Goal: Check status: Check status

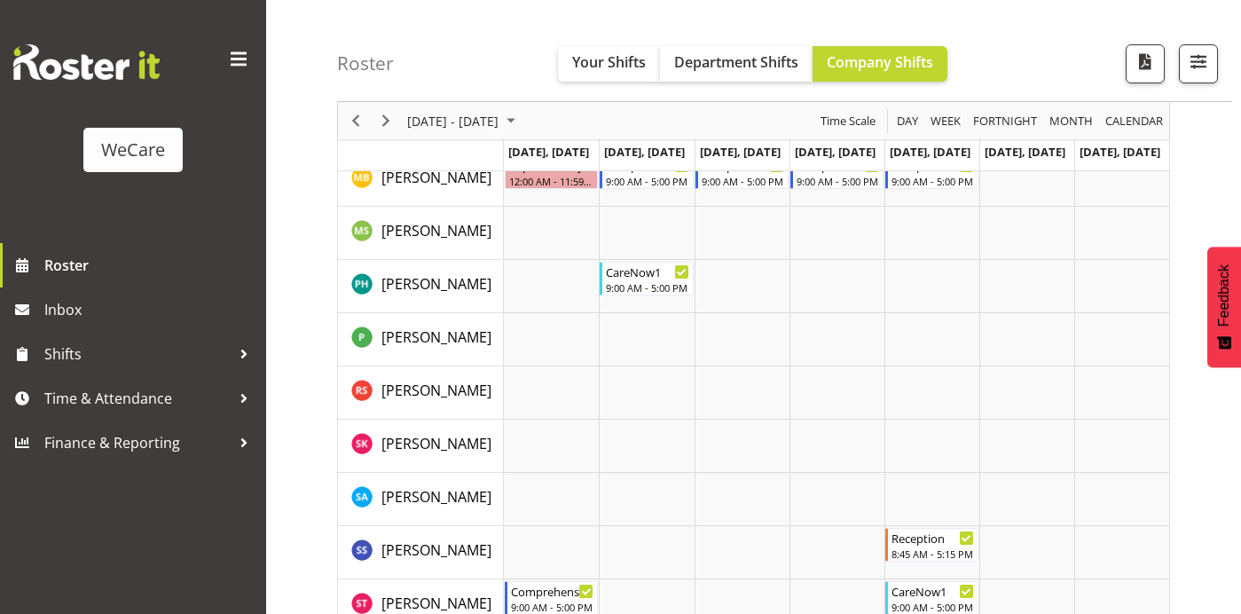
scroll to position [2303, 0]
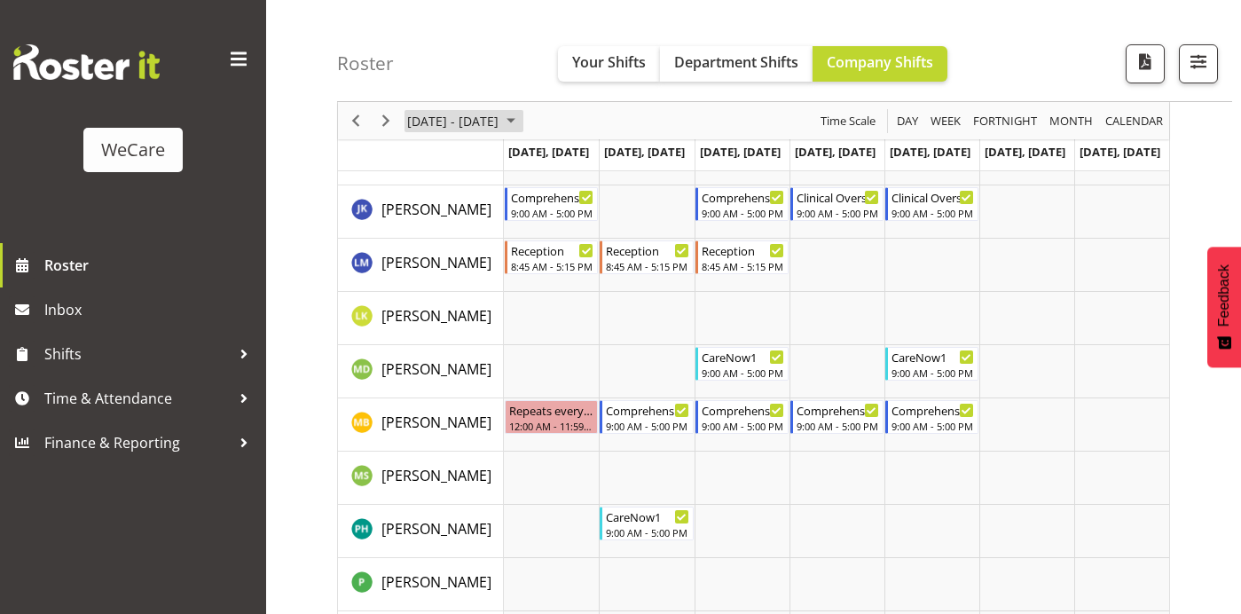
click at [521, 118] on span "September 2025" at bounding box center [510, 121] width 21 height 22
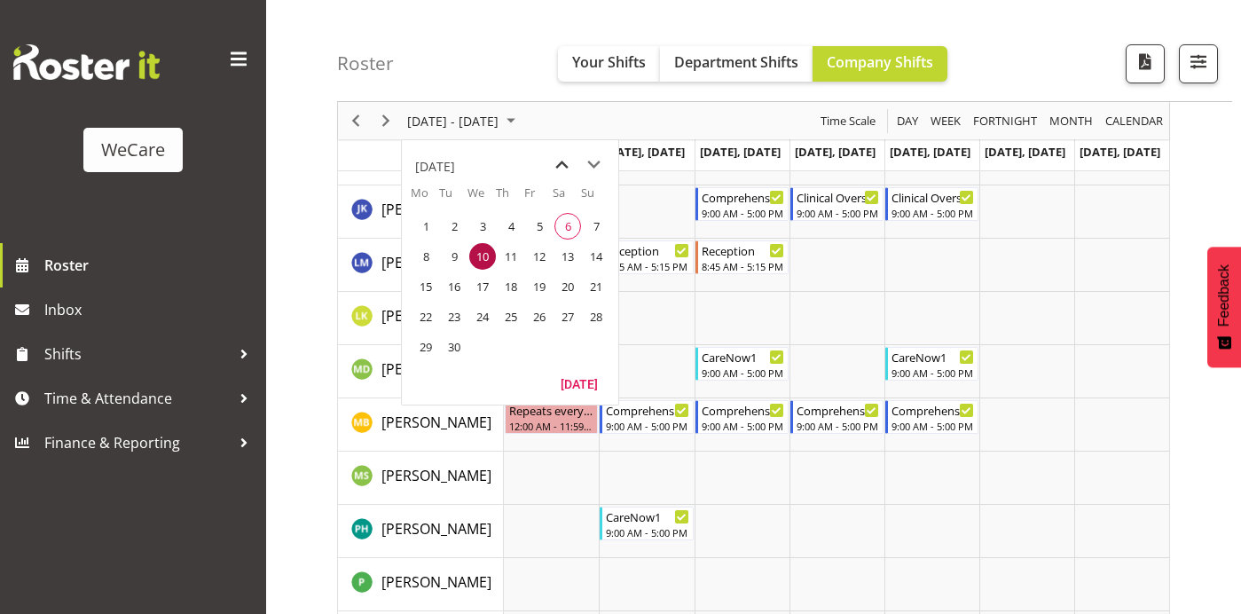
click at [563, 160] on span "previous month" at bounding box center [561, 165] width 31 height 32
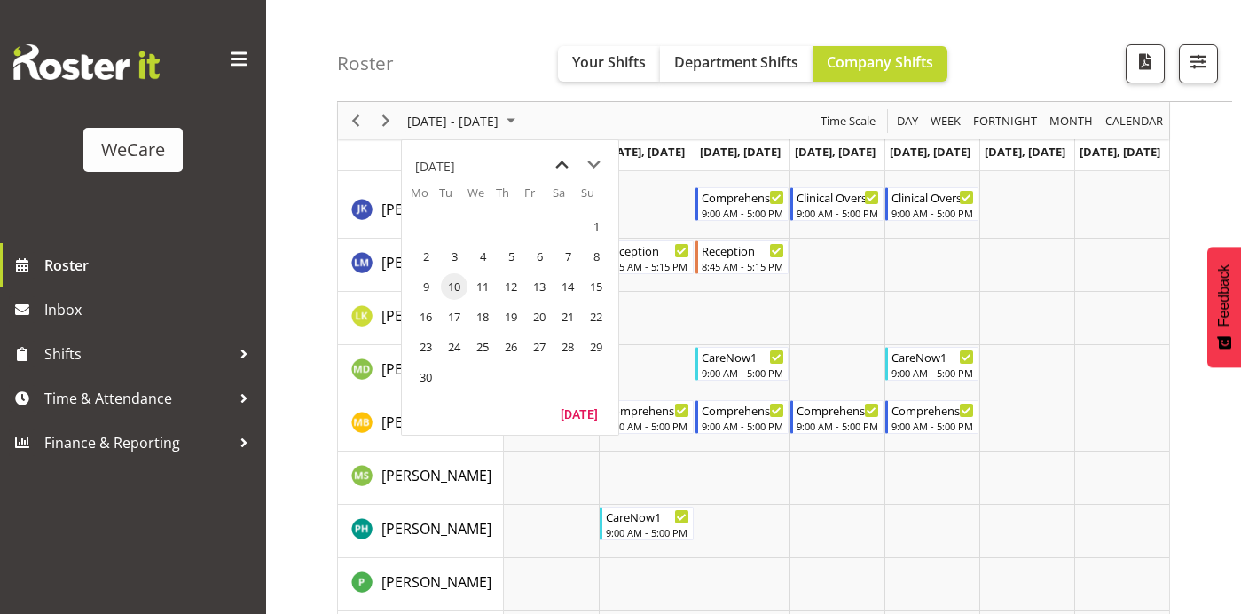
click at [563, 160] on span "previous month" at bounding box center [561, 165] width 31 height 32
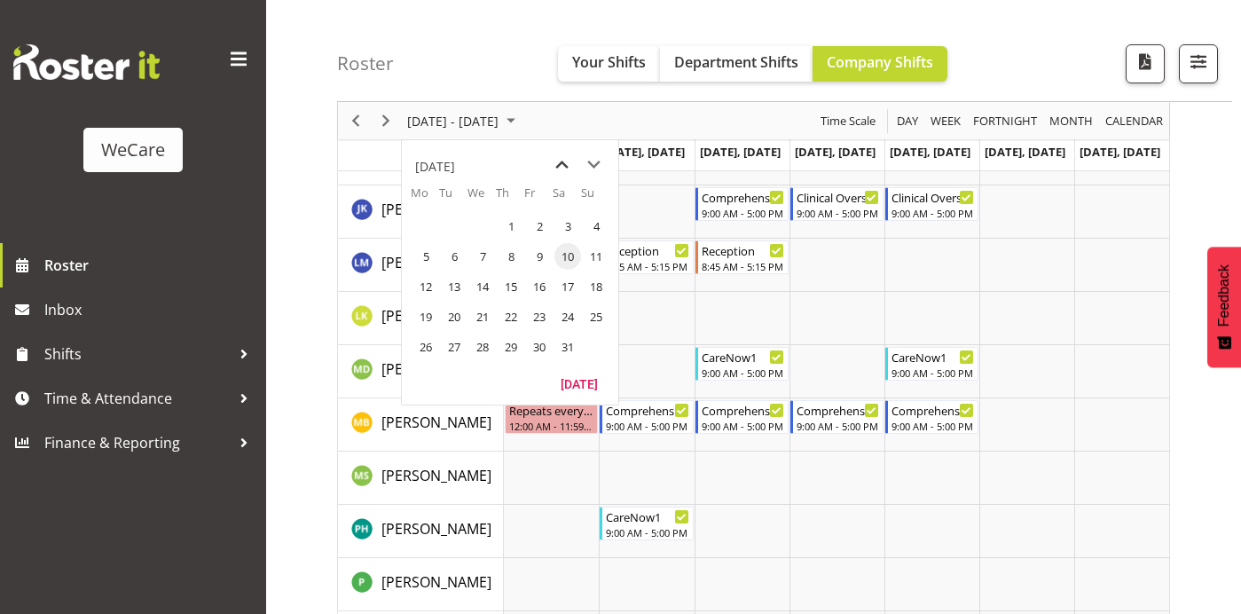
click at [563, 160] on span "previous month" at bounding box center [561, 165] width 31 height 32
click at [457, 259] on span "8" at bounding box center [454, 256] width 27 height 27
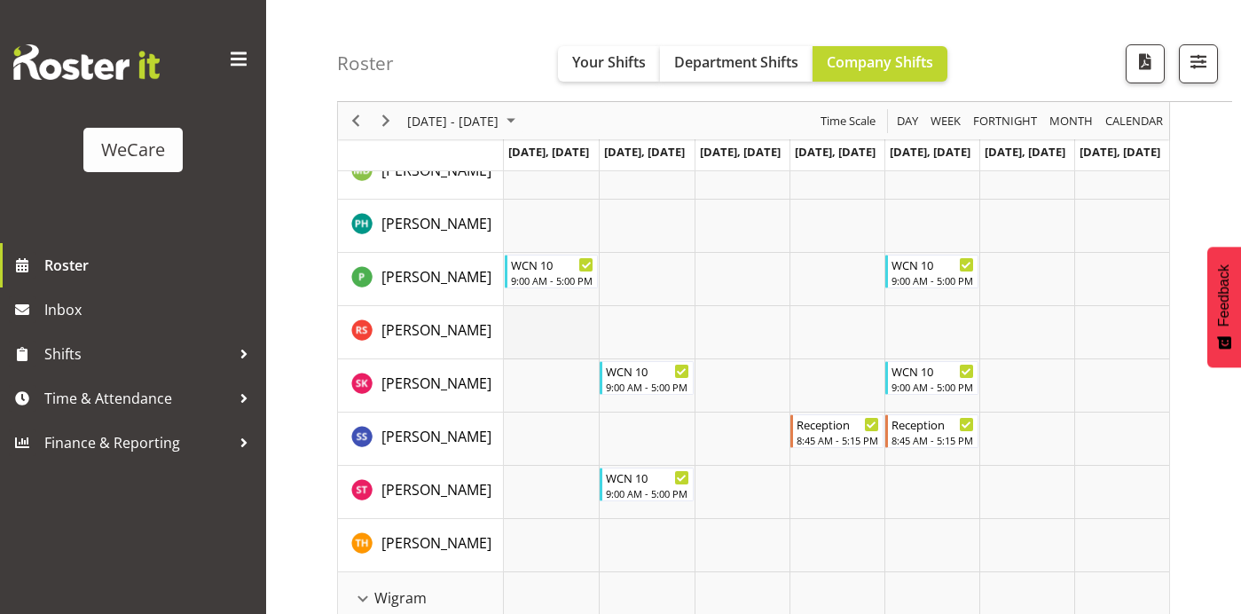
scroll to position [4259, 0]
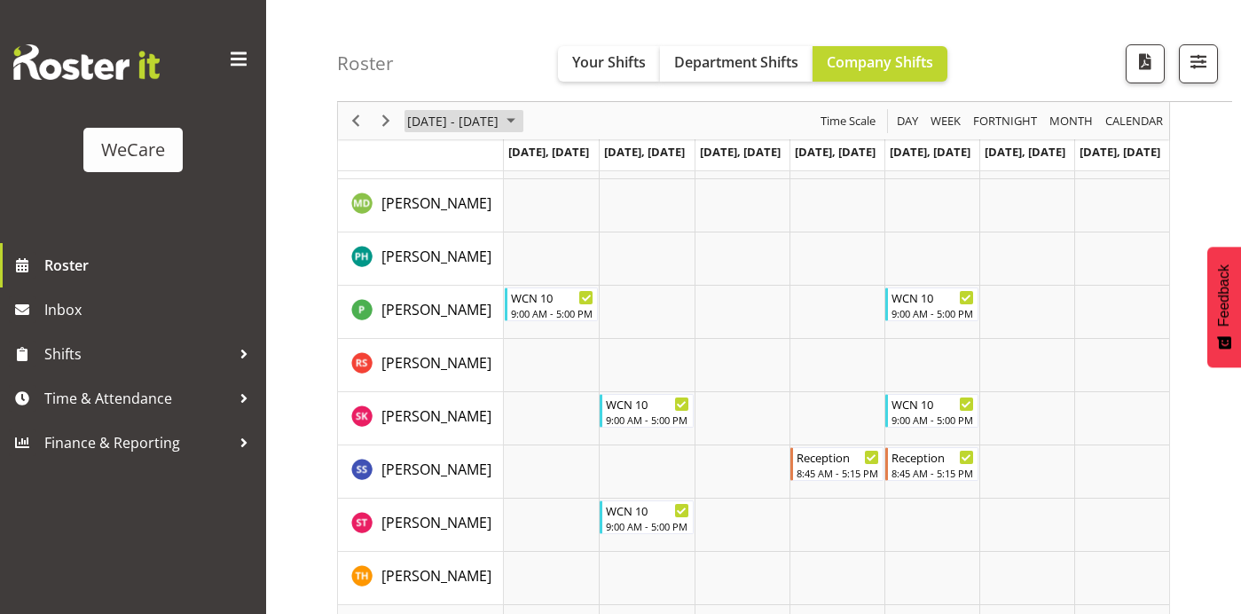
click at [521, 110] on span "April 2025" at bounding box center [510, 121] width 21 height 22
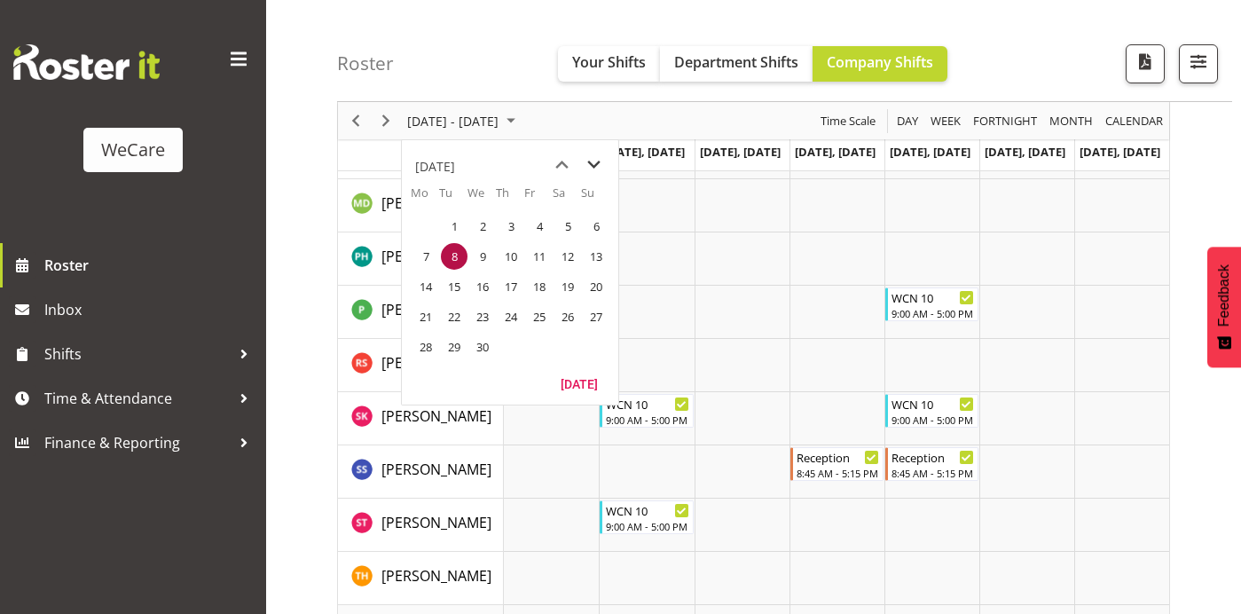
click at [598, 161] on span "next month" at bounding box center [593, 165] width 31 height 32
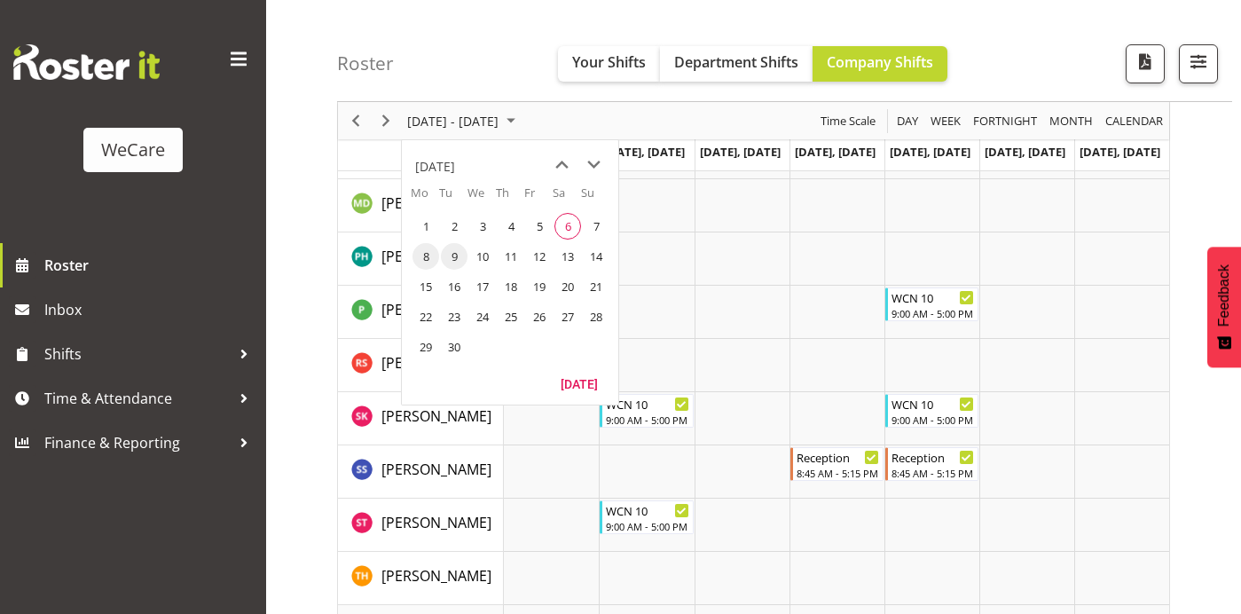
click at [450, 259] on span "9" at bounding box center [454, 256] width 27 height 27
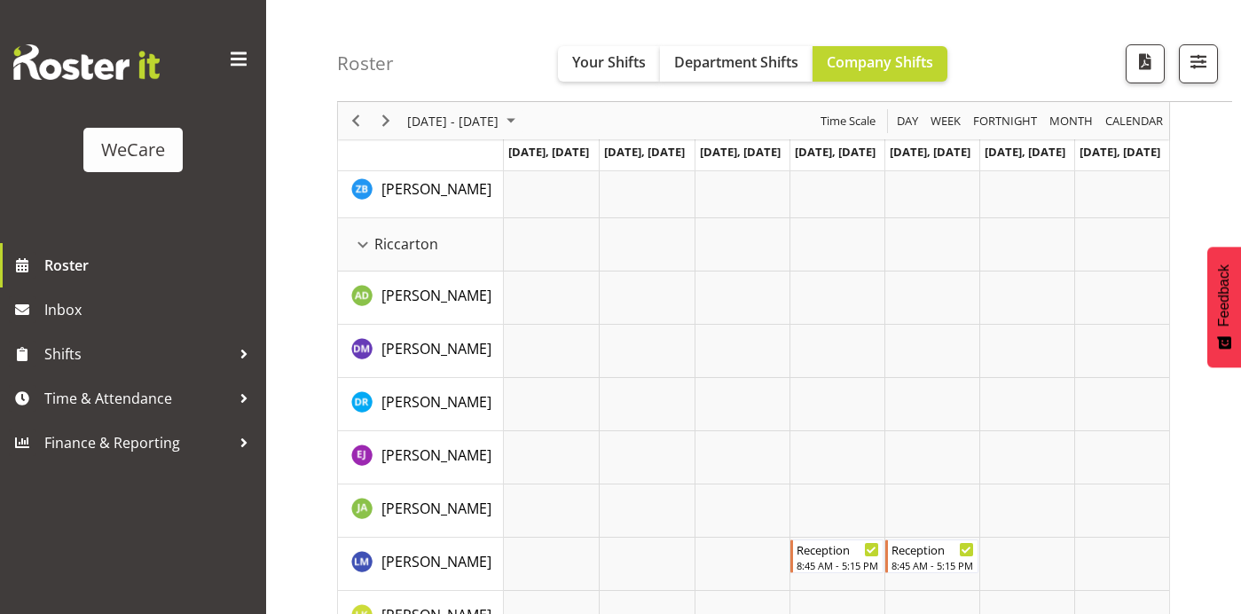
scroll to position [3628, 0]
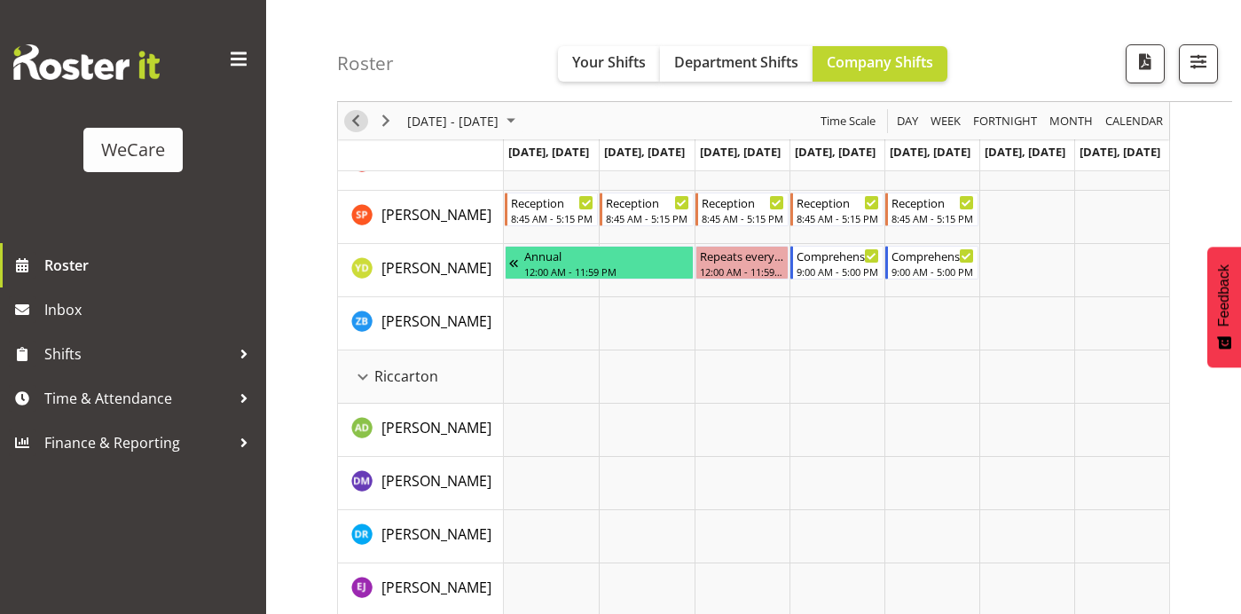
click at [355, 117] on span "Previous" at bounding box center [355, 121] width 21 height 22
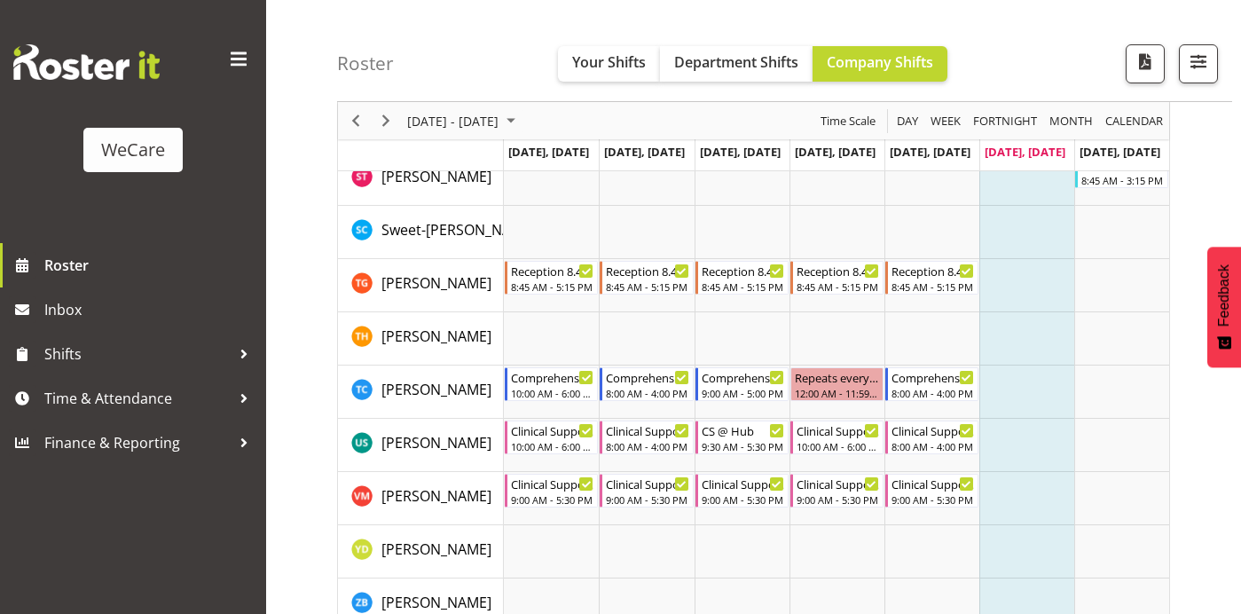
scroll to position [7236, 0]
